Goal: Register for event/course

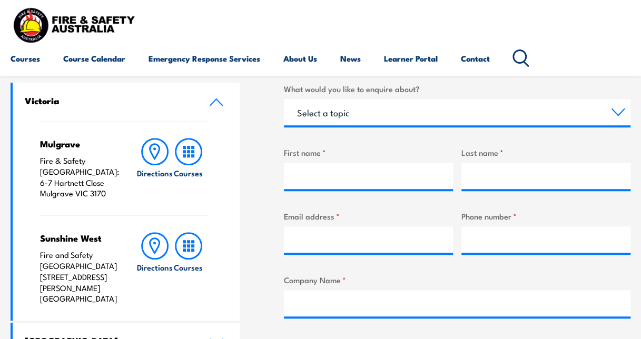
scroll to position [61, 0]
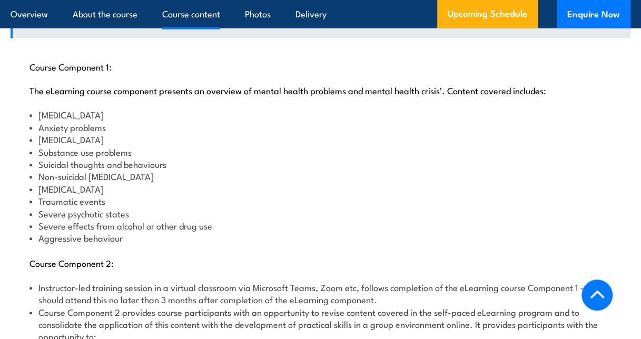
scroll to position [1248, 0]
